Goal: Task Accomplishment & Management: Complete application form

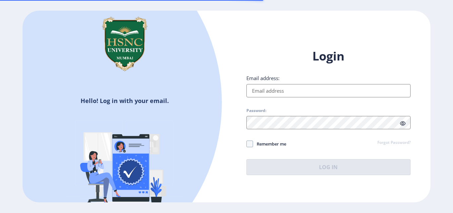
click at [271, 88] on input "Email address:" at bounding box center [328, 90] width 164 height 13
click at [271, 89] on input "Email address:" at bounding box center [328, 90] width 164 height 13
type input "[EMAIL_ADDRESS][DOMAIN_NAME]"
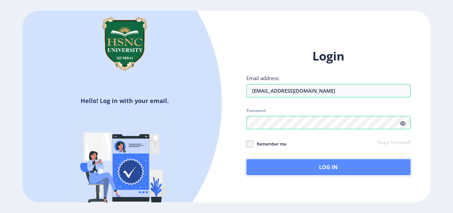
click at [344, 170] on button "Log In" at bounding box center [328, 167] width 164 height 16
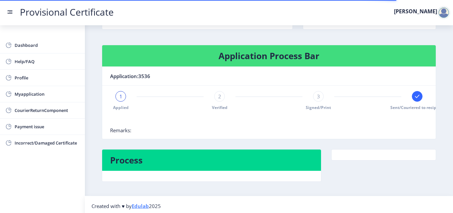
scroll to position [91, 0]
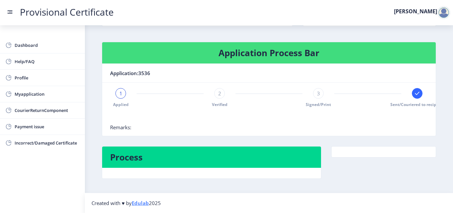
click at [221, 92] on div "2" at bounding box center [219, 93] width 11 height 11
click at [314, 91] on div "3" at bounding box center [318, 93] width 11 height 11
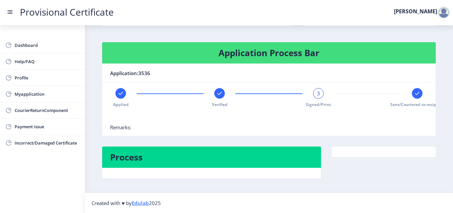
scroll to position [0, 0]
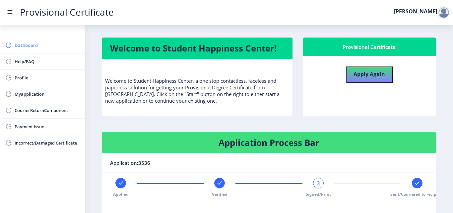
click at [37, 49] on span "Dashboard" at bounding box center [47, 45] width 65 height 8
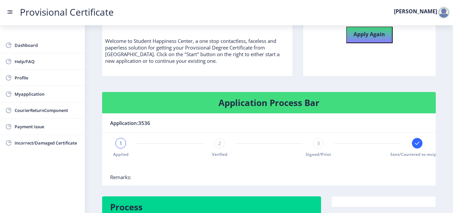
scroll to position [91, 0]
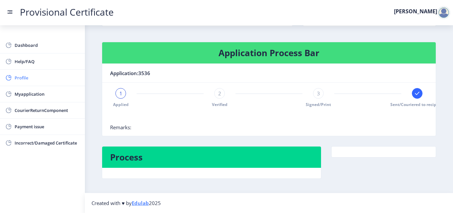
click at [37, 84] on link "Profile" at bounding box center [42, 78] width 85 height 16
select select
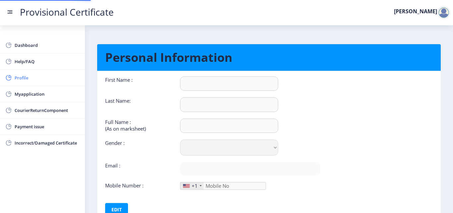
type input "[PERSON_NAME]"
type input "Kampu"
type input "KAMPU [PERSON_NAME] [PERSON_NAME]"
select select "[DEMOGRAPHIC_DATA]"
type input "[EMAIL_ADDRESS][DOMAIN_NAME]"
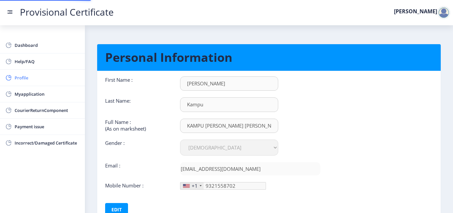
type input "[PHONE_NUMBER]"
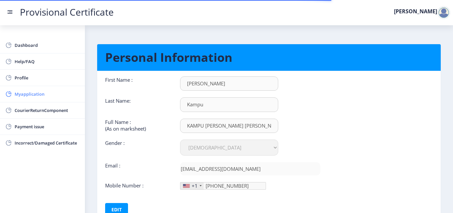
click at [35, 93] on span "Myapplication" at bounding box center [47, 94] width 65 height 8
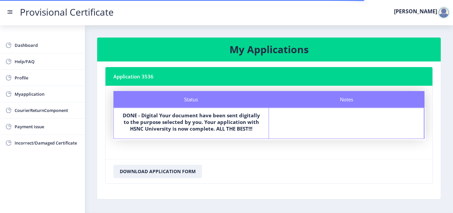
scroll to position [21, 0]
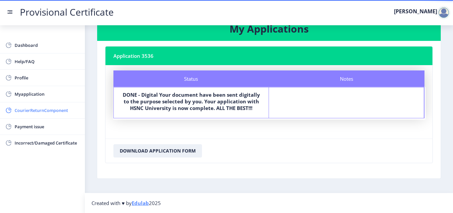
click at [58, 110] on span "CourierReturnComponent" at bounding box center [47, 110] width 65 height 8
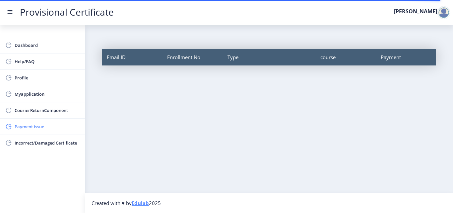
click at [54, 130] on span "Payment issue" at bounding box center [47, 126] width 65 height 8
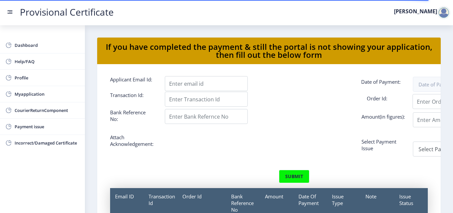
scroll to position [18, 0]
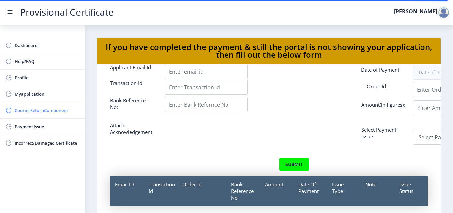
click at [58, 111] on span "CourierReturnComponent" at bounding box center [47, 110] width 65 height 8
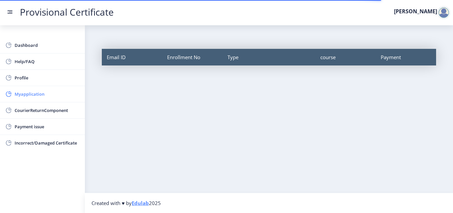
click at [50, 93] on span "Myapplication" at bounding box center [47, 94] width 65 height 8
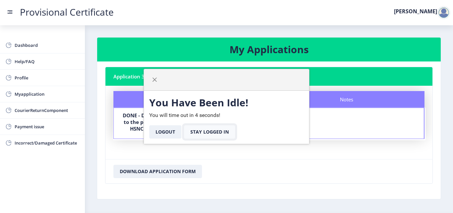
click at [197, 133] on button "Stay Logged In" at bounding box center [209, 131] width 51 height 13
click at [288, 161] on nb-card-footer "Download Application Form" at bounding box center [268, 171] width 327 height 24
click at [244, 21] on nav "Provisional Certificate [PERSON_NAME]" at bounding box center [226, 12] width 453 height 25
click at [155, 83] on button "button" at bounding box center [154, 79] width 11 height 11
click at [8, 13] on rect at bounding box center [10, 13] width 5 height 1
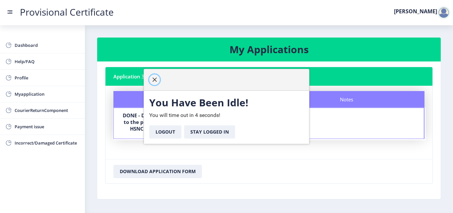
click at [154, 81] on span "button" at bounding box center [154, 79] width 5 height 5
